Goal: Information Seeking & Learning: Check status

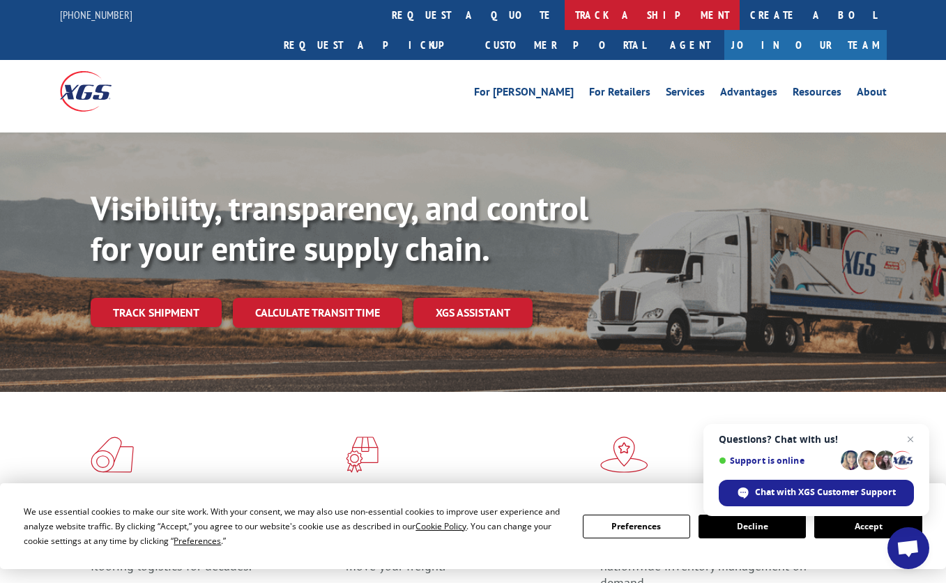
click at [565, 5] on link "track a shipment" at bounding box center [652, 15] width 175 height 30
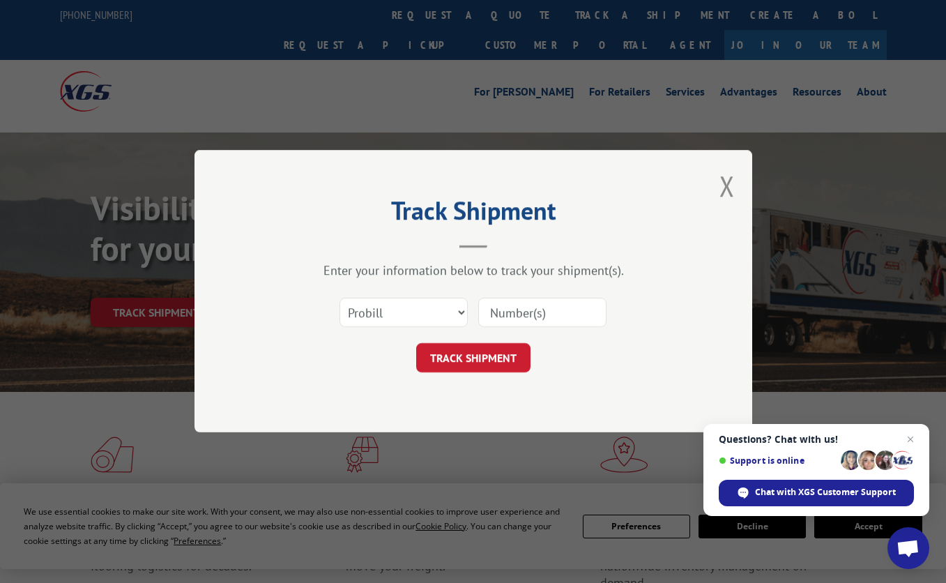
paste input "17672340"
type input "17672340"
click at [434, 370] on button "TRACK SHIPMENT" at bounding box center [473, 358] width 114 height 29
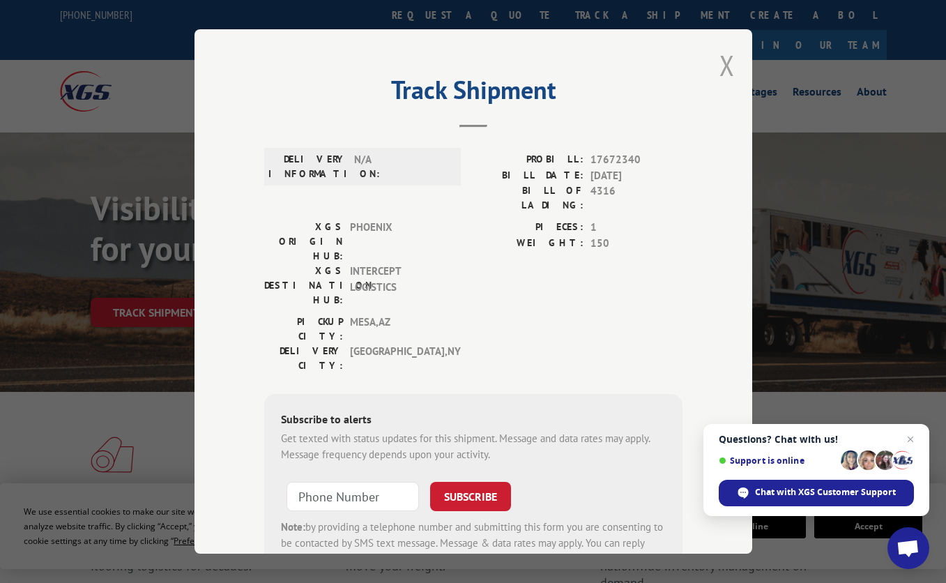
click at [719, 59] on button "Close modal" at bounding box center [726, 65] width 15 height 37
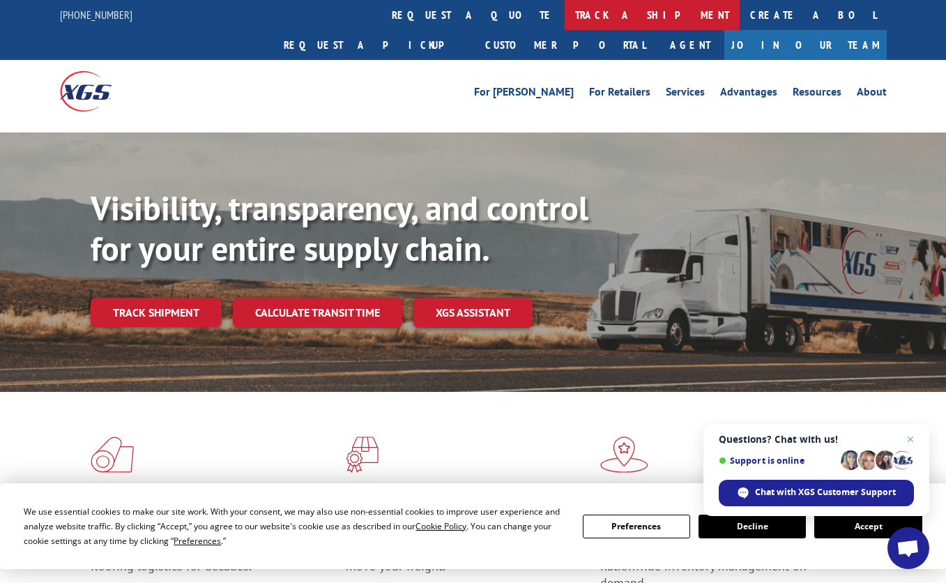
click at [565, 13] on link "track a shipment" at bounding box center [652, 15] width 175 height 30
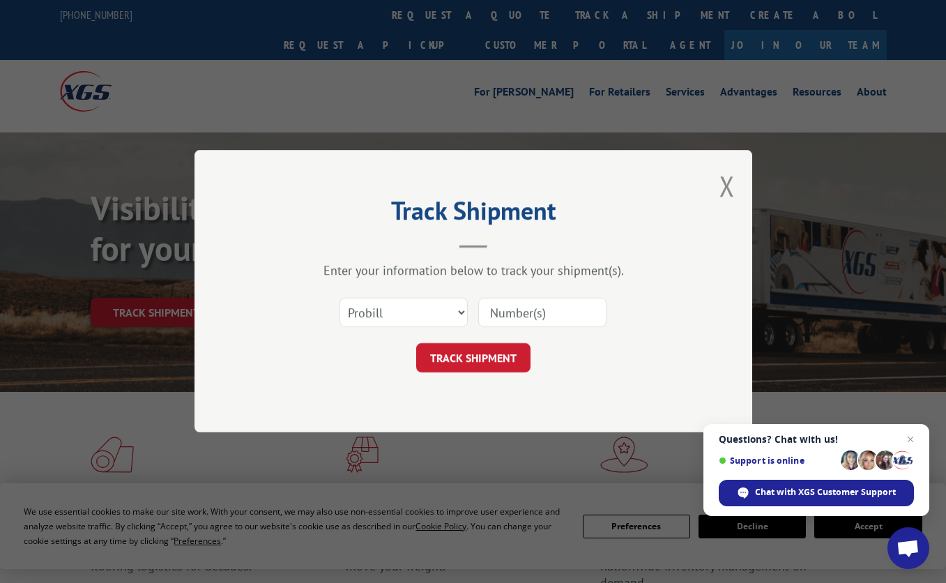
paste input "17672340"
type input "17672340"
click at [477, 345] on button "TRACK SHIPMENT" at bounding box center [473, 358] width 114 height 29
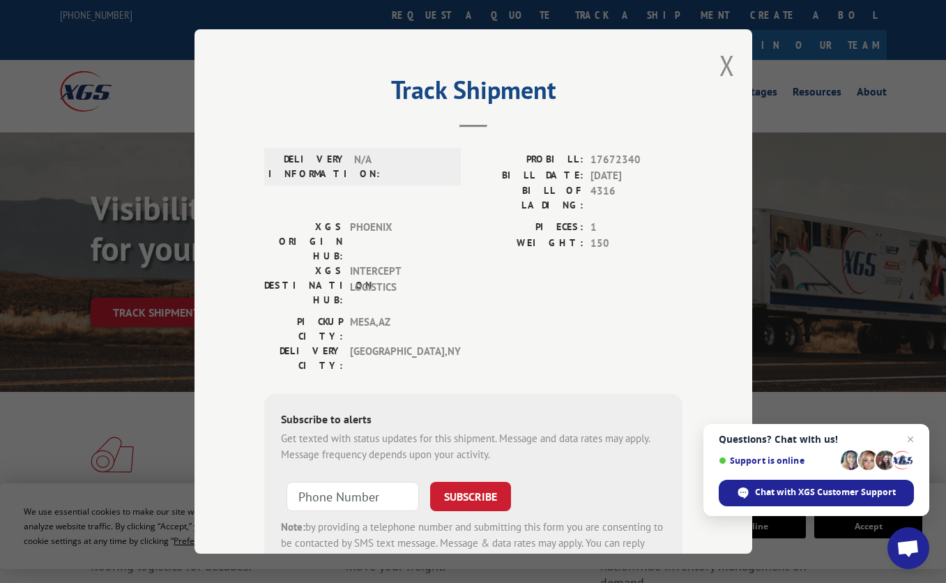
click at [783, 169] on div "Track Shipment DELIVERY INFORMATION: N/A PROBILL: 17672340 BILL DATE: [DATE] BI…" at bounding box center [473, 291] width 946 height 583
